Goal: Information Seeking & Learning: Learn about a topic

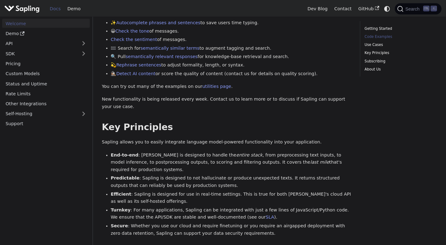
scroll to position [506, 0]
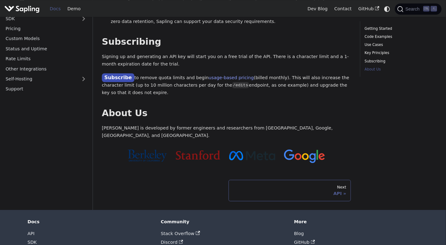
click at [304, 184] on div "Next" at bounding box center [290, 186] width 113 height 5
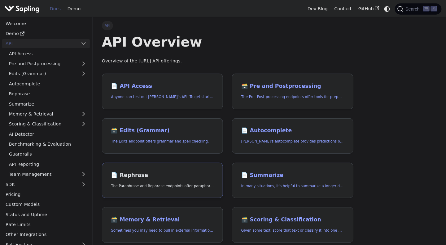
click at [133, 172] on h2 "📄️ Rephrase" at bounding box center [162, 175] width 103 height 7
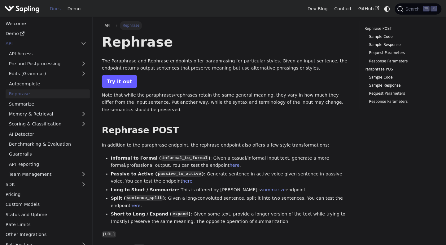
click at [123, 82] on link "Try it out" at bounding box center [119, 81] width 35 height 13
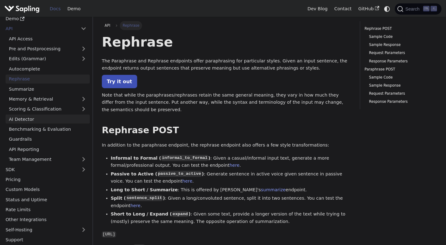
scroll to position [16, 0]
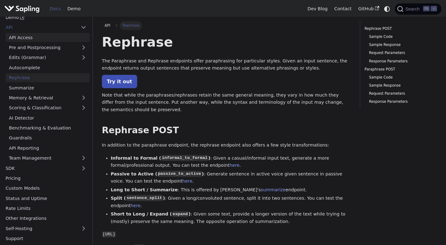
click at [66, 38] on link "API Access" at bounding box center [48, 37] width 84 height 9
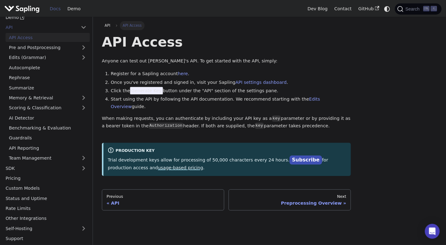
click at [158, 165] on link "usage-based pricing" at bounding box center [180, 167] width 45 height 5
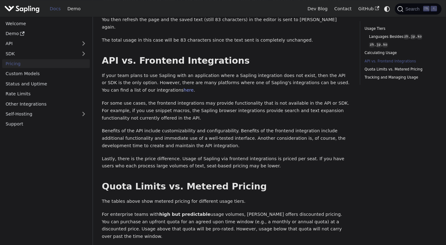
scroll to position [911, 0]
